Goal: Information Seeking & Learning: Learn about a topic

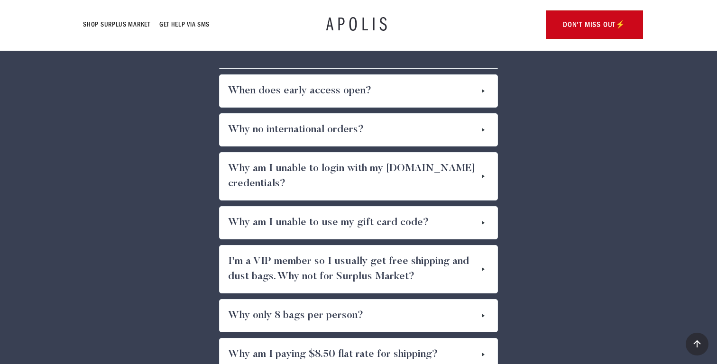
scroll to position [4993, 0]
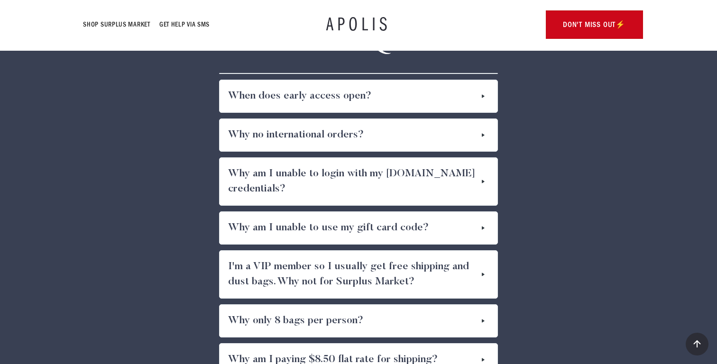
click at [493, 96] on article "When does early access open?" at bounding box center [359, 96] width 278 height 32
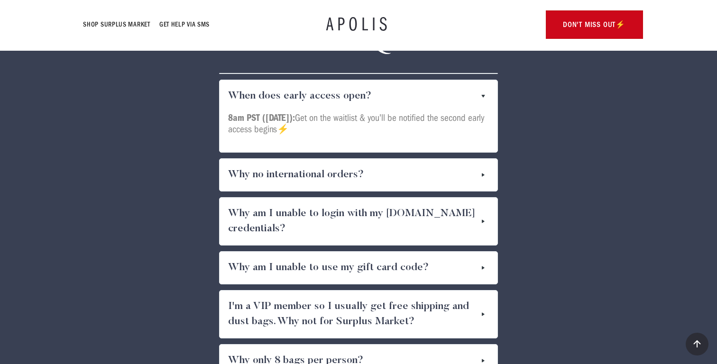
click at [487, 97] on img at bounding box center [483, 96] width 15 height 11
click at [482, 97] on img at bounding box center [483, 96] width 15 height 11
click at [481, 94] on img at bounding box center [483, 96] width 15 height 11
click at [489, 175] on img at bounding box center [483, 174] width 11 height 15
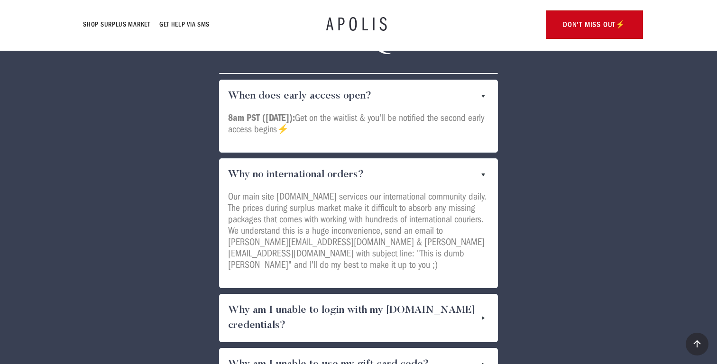
click at [485, 309] on img at bounding box center [483, 318] width 11 height 30
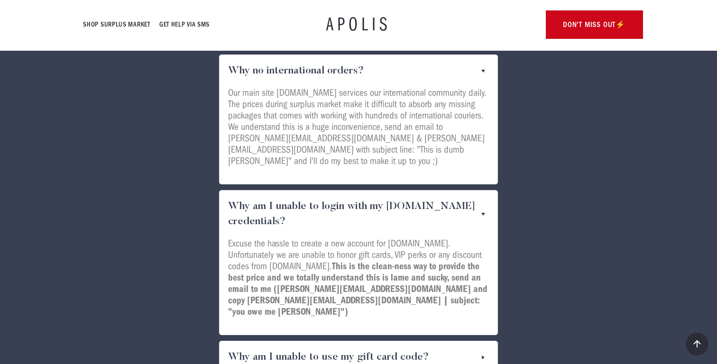
scroll to position [5225, 0]
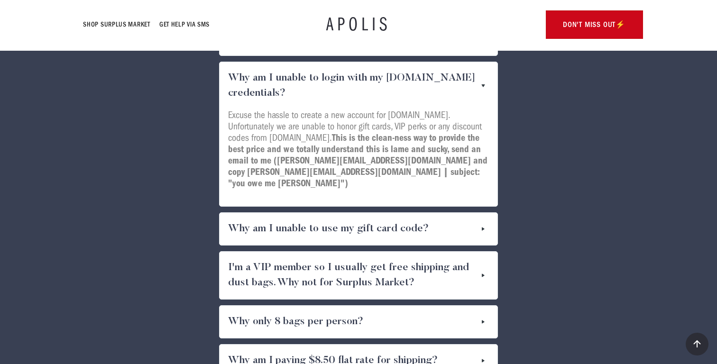
click at [483, 213] on div "Why am I unable to use my gift card code?" at bounding box center [359, 229] width 278 height 32
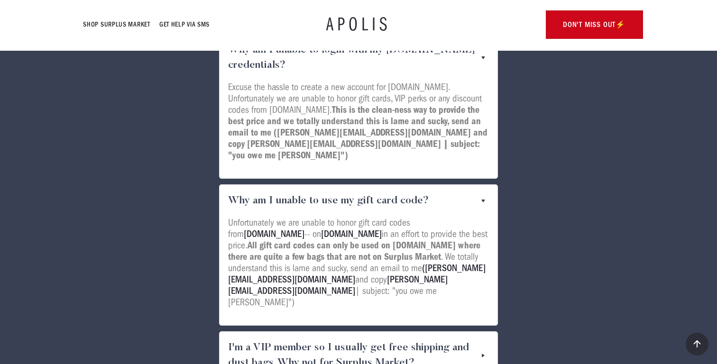
click at [481, 341] on img at bounding box center [483, 356] width 11 height 30
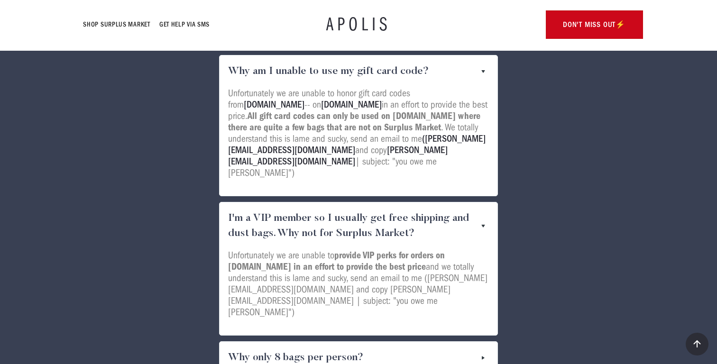
scroll to position [5541, 0]
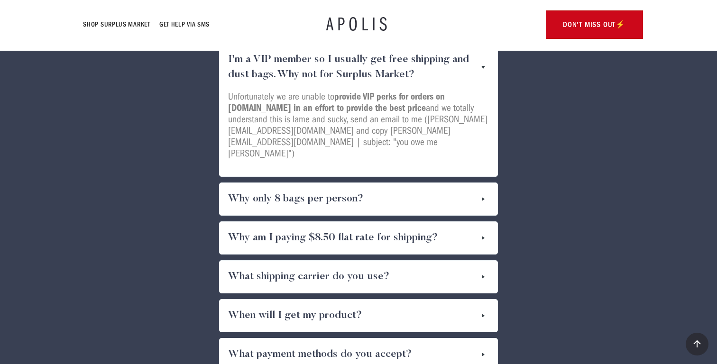
click at [467, 183] on div "Why only 8 bags per person?" at bounding box center [359, 199] width 278 height 32
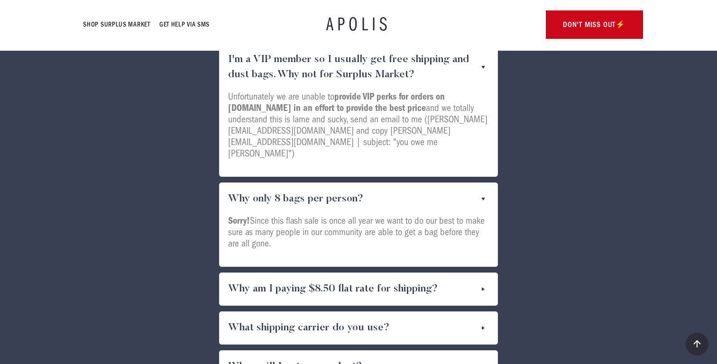
click at [450, 273] on div "Why am I paying $8.50 flat rate for shipping?" at bounding box center [359, 289] width 278 height 32
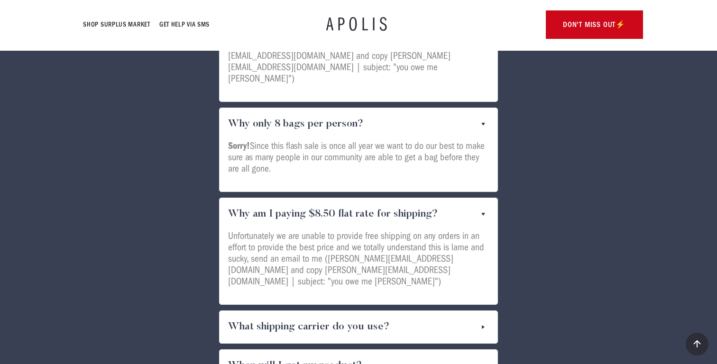
click at [438, 311] on div "What shipping carrier do you use?" at bounding box center [359, 327] width 278 height 32
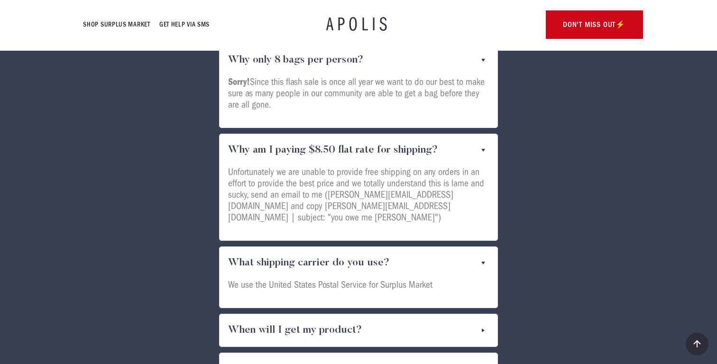
click at [436, 315] on div "When will I get my product?" at bounding box center [359, 331] width 278 height 32
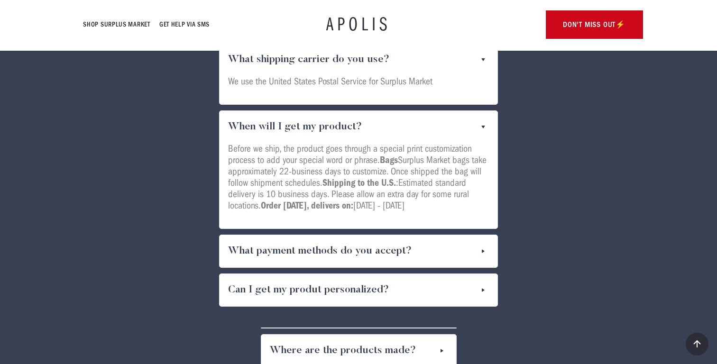
scroll to position [5941, 0]
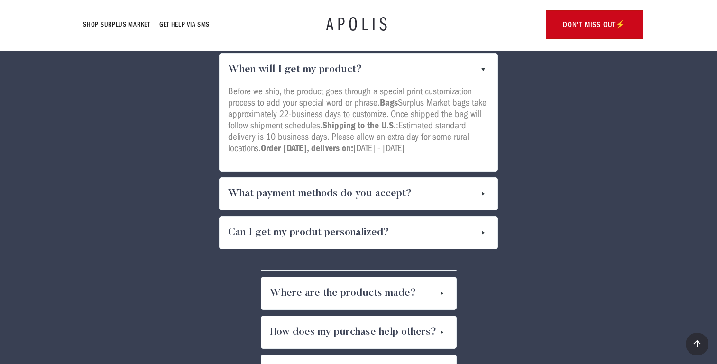
click at [426, 178] on div "What payment methods do you accept?" at bounding box center [359, 194] width 278 height 32
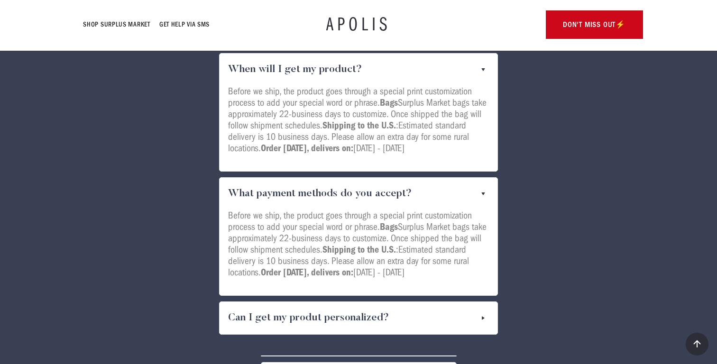
click at [416, 302] on div "Can I get my produt personalized?" at bounding box center [359, 318] width 278 height 32
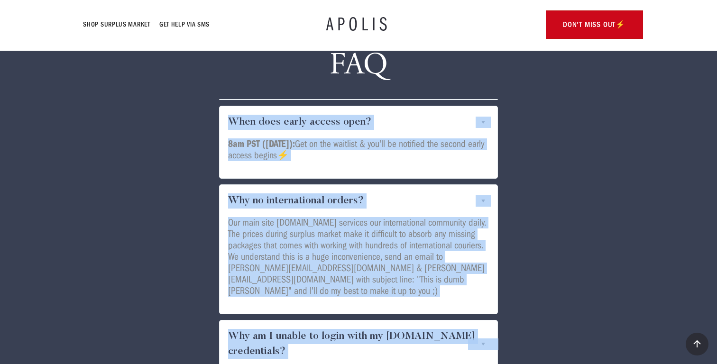
scroll to position [4959, 0]
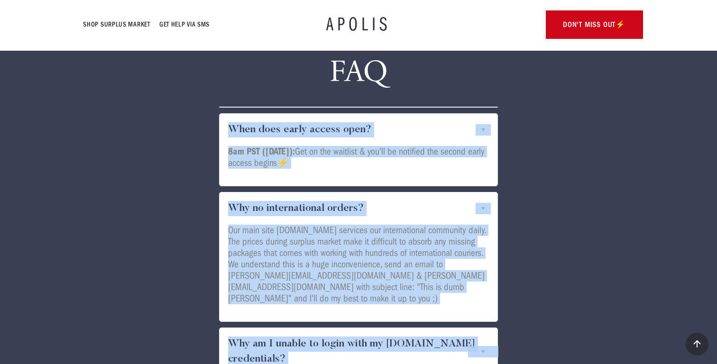
copy div "Lore ipsu dolor sitame cons? 6ad ELI (Seddoeiu, Tem 48): Inc ut lab etdolore & …"
drag, startPoint x: 298, startPoint y: 312, endPoint x: 222, endPoint y: 120, distance: 206.6
